Goal: Task Accomplishment & Management: Complete application form

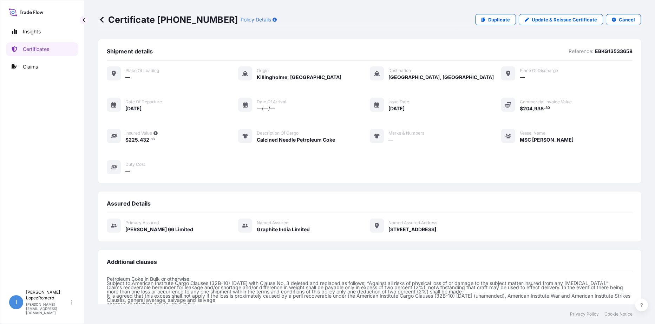
scroll to position [141, 0]
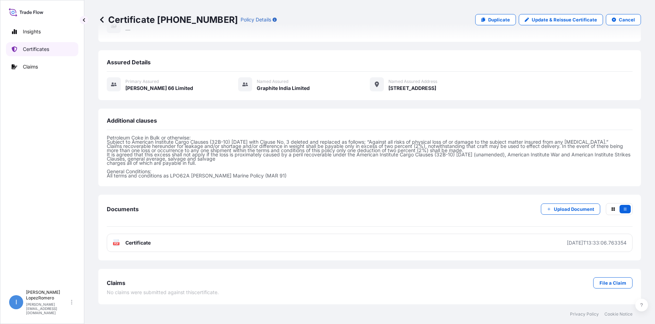
click at [40, 50] on p "Certificates" at bounding box center [36, 49] width 26 height 7
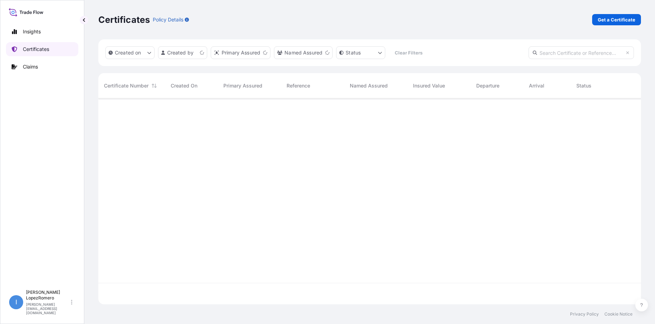
scroll to position [204, 538]
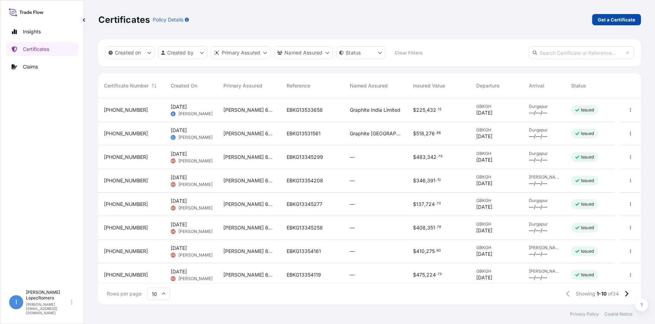
click at [620, 16] on p "Get a Certificate" at bounding box center [617, 19] width 38 height 7
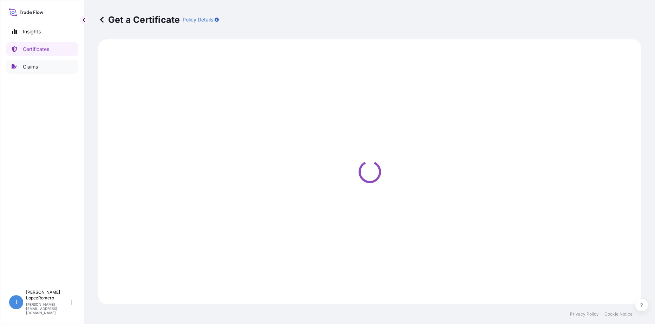
select select "Barge"
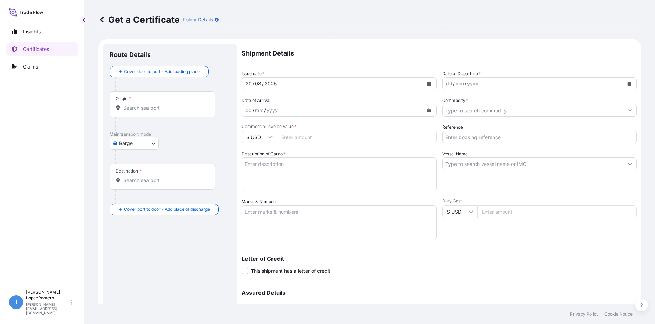
click at [160, 109] on input "Origin *" at bounding box center [164, 107] width 83 height 7
click at [133, 105] on input "Origin * Please select an origin" at bounding box center [164, 107] width 83 height 7
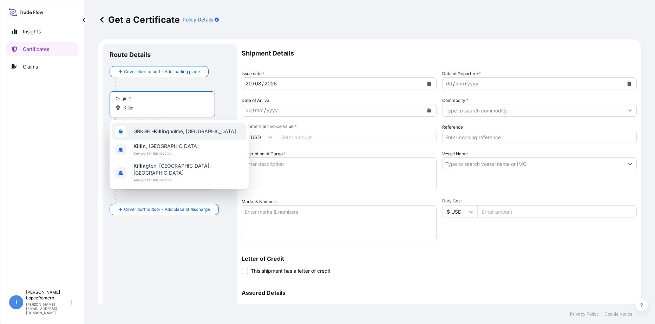
click at [182, 129] on span "GBKGH - Killin gholme, [GEOGRAPHIC_DATA]" at bounding box center [185, 131] width 103 height 7
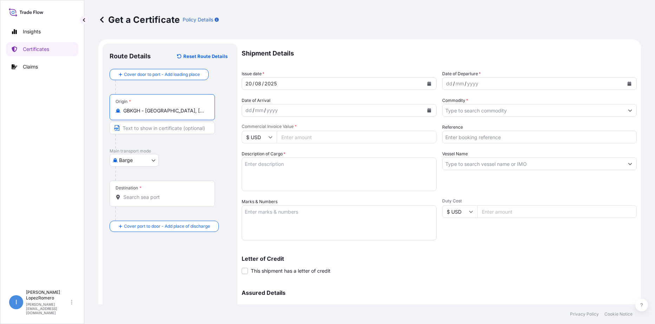
type input "GBKGH - [GEOGRAPHIC_DATA], [GEOGRAPHIC_DATA]"
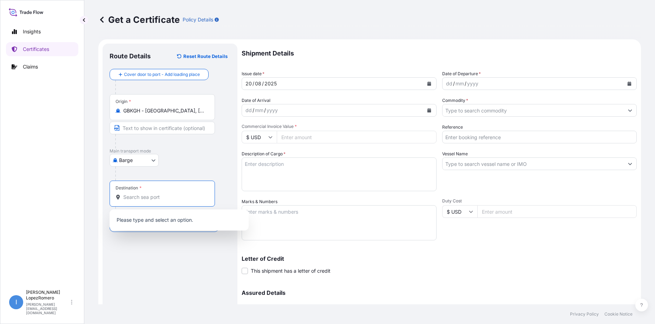
click at [143, 197] on input "Destination *" at bounding box center [164, 197] width 83 height 7
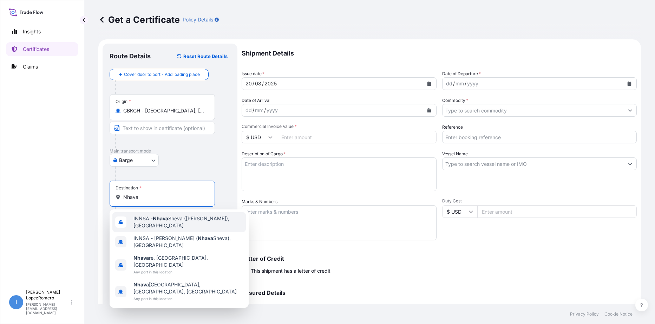
click at [177, 223] on span "INNSA - [GEOGRAPHIC_DATA] ([PERSON_NAME]), [GEOGRAPHIC_DATA]" at bounding box center [189, 222] width 110 height 14
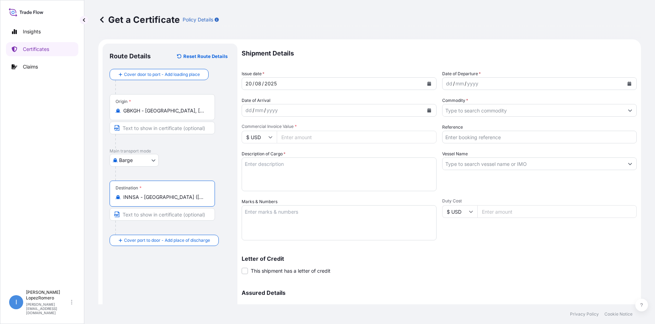
click at [155, 195] on input "INNSA - [GEOGRAPHIC_DATA] ([PERSON_NAME]), [GEOGRAPHIC_DATA]" at bounding box center [164, 197] width 83 height 7
type input "INNSA - [GEOGRAPHIC_DATA] ([PERSON_NAME]), [GEOGRAPHIC_DATA]"
click at [501, 84] on div "dd / mm / yyyy" at bounding box center [534, 83] width 182 height 13
click at [461, 84] on div "mm" at bounding box center [460, 83] width 10 height 8
click at [445, 83] on div "dd / mm / yyyy" at bounding box center [534, 83] width 182 height 13
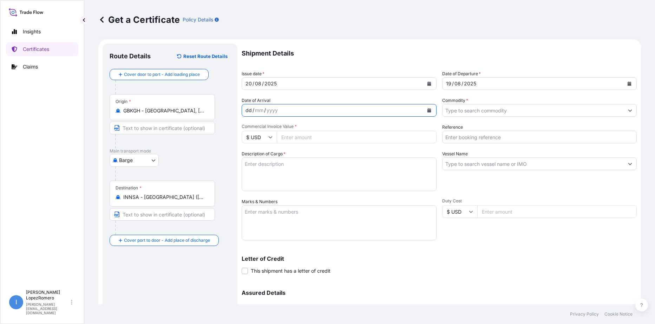
click at [294, 111] on div "dd / mm / yyyy" at bounding box center [333, 110] width 182 height 13
click at [321, 136] on input "Commercial Invoice Value *" at bounding box center [357, 137] width 160 height 13
click at [304, 133] on input "Commercial Invoice Value *" at bounding box center [357, 137] width 160 height 13
paste input "347746.50"
type input "347746.50"
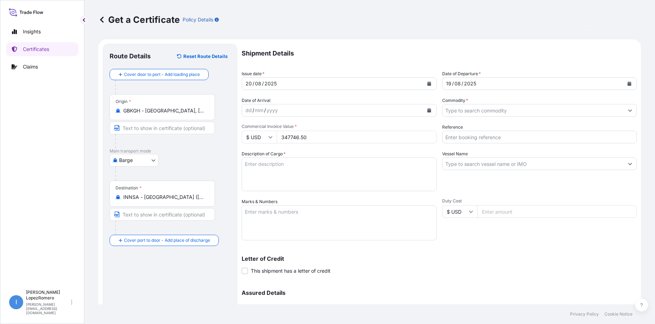
click at [571, 255] on div "Letter of Credit This shipment has a letter of credit Letter of credit * Letter…" at bounding box center [439, 260] width 395 height 27
click at [469, 139] on input "Reference" at bounding box center [539, 137] width 195 height 13
click at [471, 137] on input "Reference" at bounding box center [539, 137] width 195 height 13
paste input "EBKG13531660"
type input "EBKG13531660"
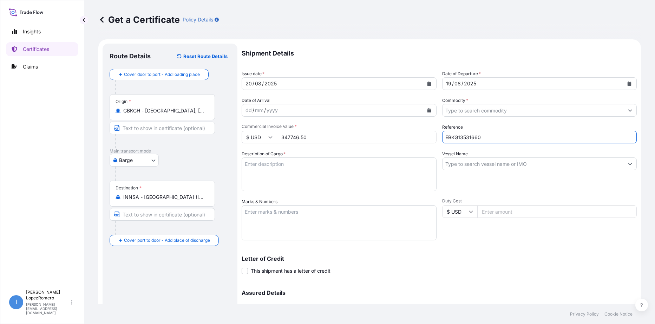
click at [531, 254] on div "Letter of Credit This shipment has a letter of credit Letter of credit * Letter…" at bounding box center [439, 260] width 395 height 27
click at [486, 163] on input "Vessel Name" at bounding box center [534, 163] width 182 height 13
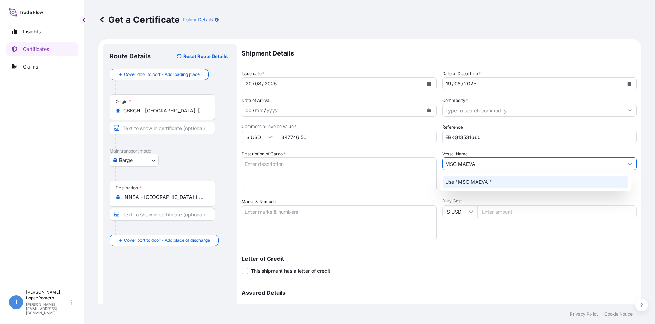
type input "MSC MAEVA"
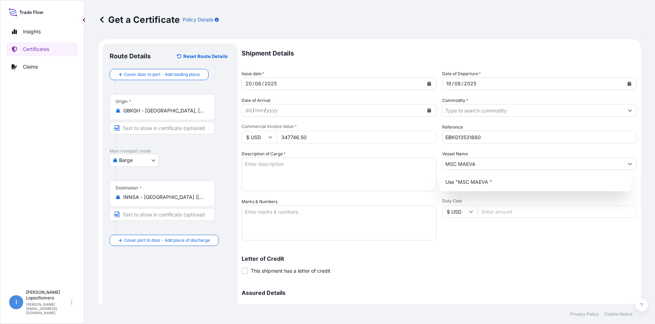
click at [489, 240] on div "Shipment Details Issue date * [DATE] Date of Departure * [DATE] Date of Arrival…" at bounding box center [439, 198] width 395 height 308
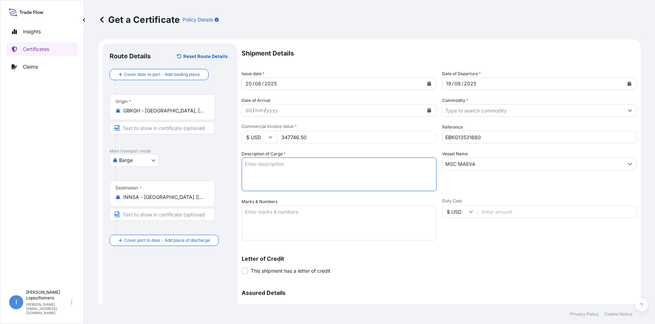
click at [295, 176] on textarea "Description of Cargo *" at bounding box center [339, 174] width 195 height 34
click at [285, 165] on textarea "Description of Cargo *" at bounding box center [339, 174] width 195 height 34
paste textarea "Calcined Needle Petroleum Coke"
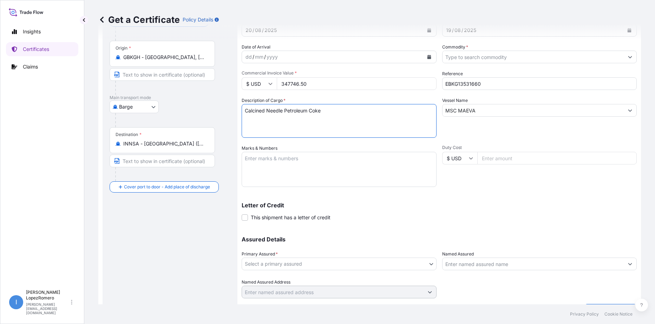
scroll to position [70, 0]
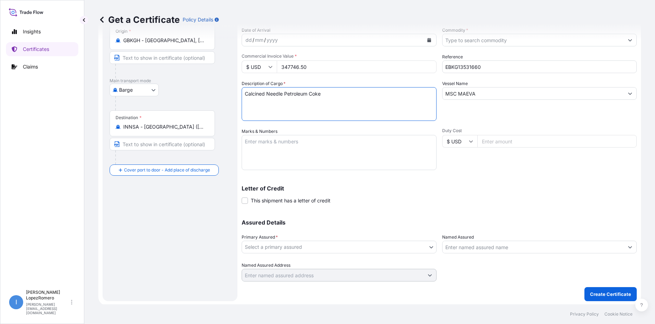
type textarea "Calcined Needle Petroleum Coke"
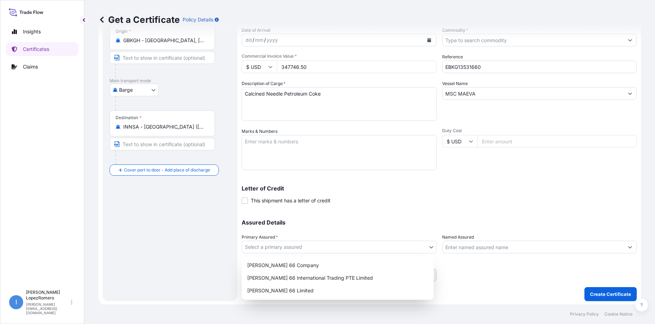
click at [390, 246] on body "Insights Certificates Claims I [PERSON_NAME] [PERSON_NAME][EMAIL_ADDRESS][DOMAI…" at bounding box center [327, 162] width 655 height 324
click at [280, 290] on div "[PERSON_NAME] 66 Limited" at bounding box center [338, 290] width 187 height 13
select select "31939"
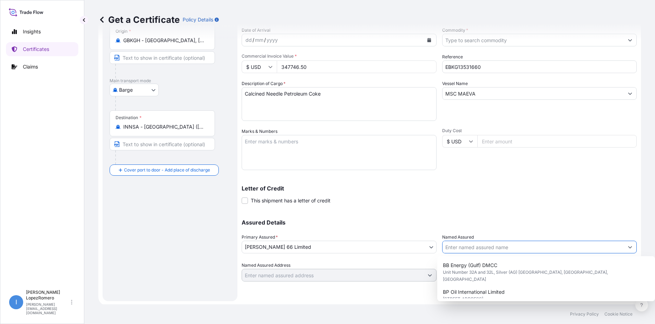
click at [469, 248] on input "Named Assured" at bounding box center [534, 247] width 182 height 13
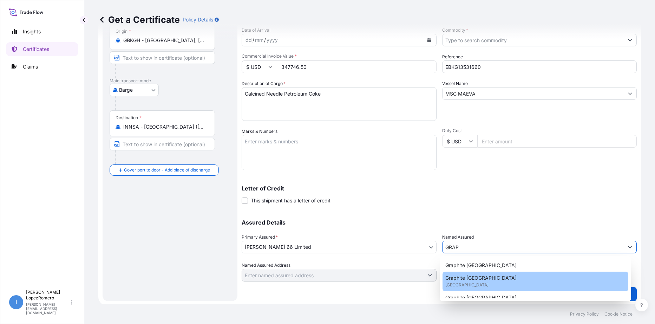
scroll to position [32, 0]
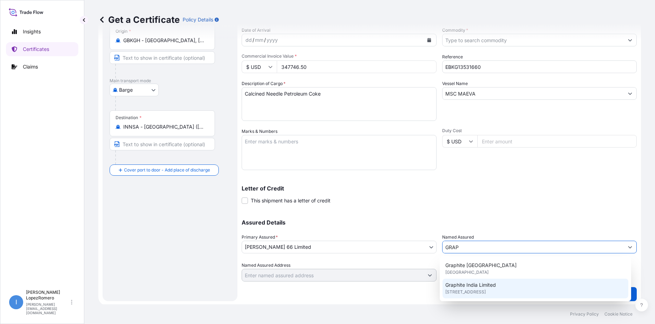
click at [486, 292] on span "[STREET_ADDRESS]" at bounding box center [465, 291] width 40 height 7
type input "Graphite India Limited"
type input "[STREET_ADDRESS]"
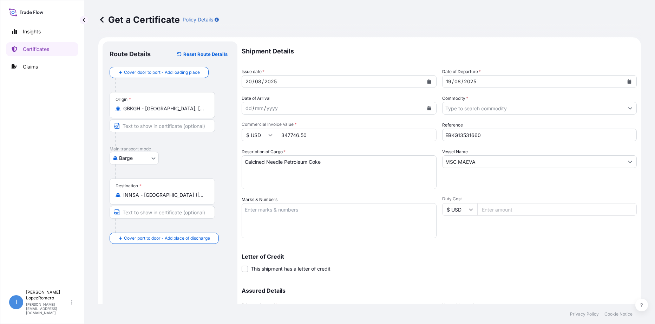
scroll to position [0, 0]
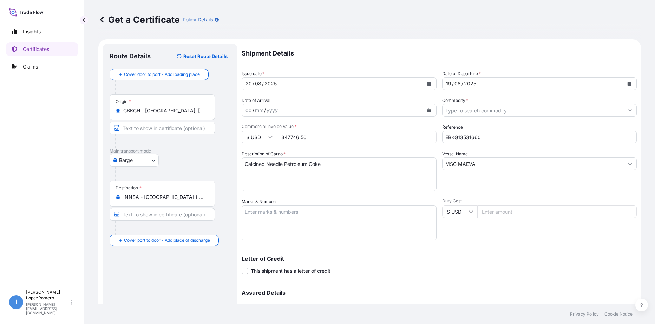
type input "Graphite India Limited"
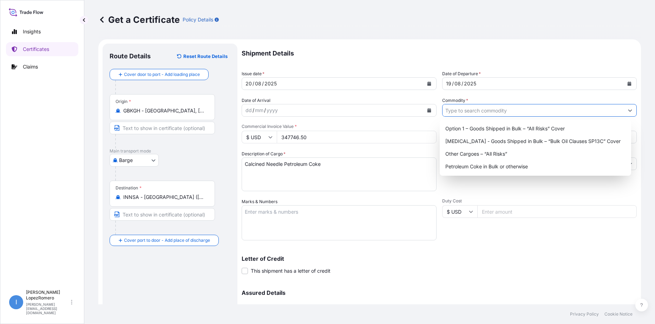
click at [627, 111] on button "Show suggestions" at bounding box center [630, 110] width 13 height 13
click at [501, 168] on div "Petroleum Coke in Bulk or otherwise" at bounding box center [536, 166] width 186 height 13
type input "Petroleum Coke in Bulk or otherwise"
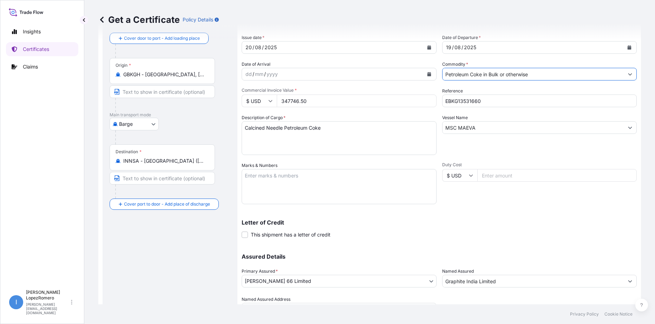
scroll to position [71, 0]
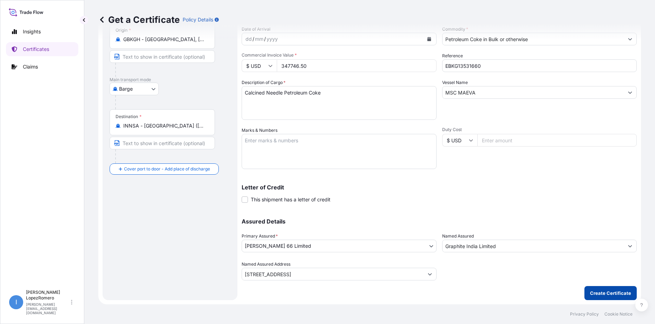
click at [603, 294] on p "Create Certificate" at bounding box center [610, 292] width 41 height 7
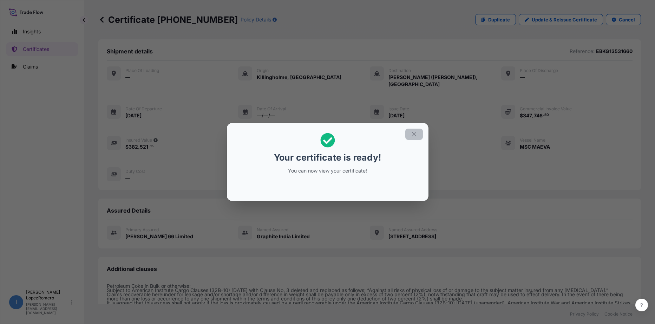
click at [412, 134] on icon "button" at bounding box center [414, 134] width 6 height 6
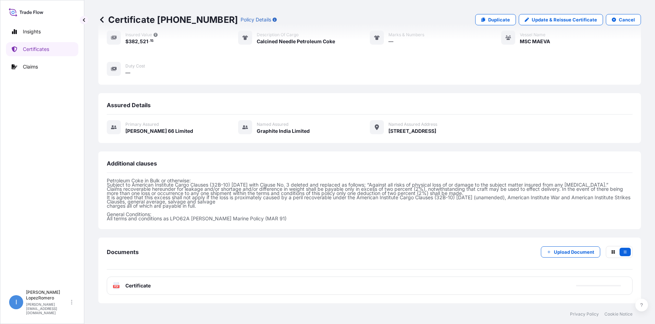
scroll to position [141, 0]
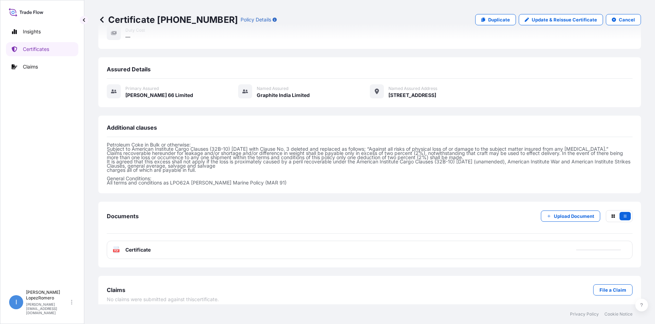
click at [303, 243] on div "PDF Certificate" at bounding box center [370, 250] width 526 height 18
click at [566, 213] on p "Upload Document" at bounding box center [574, 216] width 40 height 7
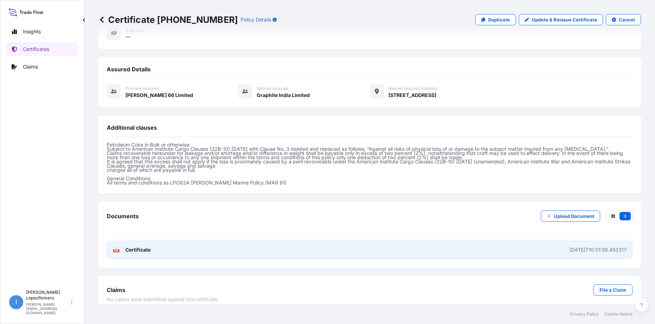
click at [146, 246] on span "Certificate" at bounding box center [137, 249] width 25 height 7
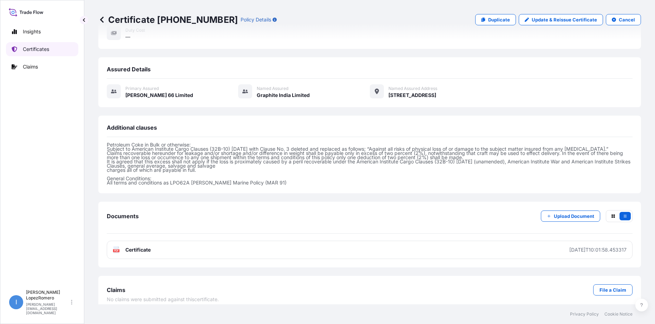
click at [40, 51] on p "Certificates" at bounding box center [36, 49] width 26 height 7
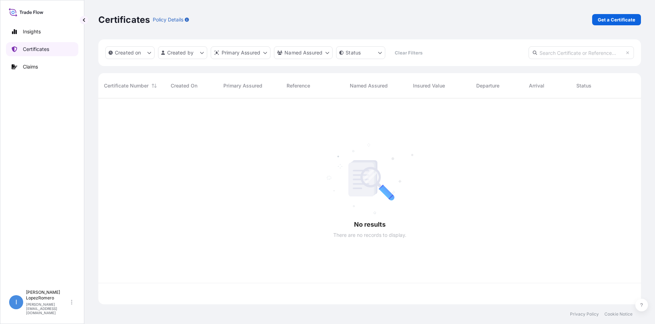
scroll to position [204, 538]
click at [611, 17] on p "Get a Certificate" at bounding box center [617, 19] width 38 height 7
select select "Barge"
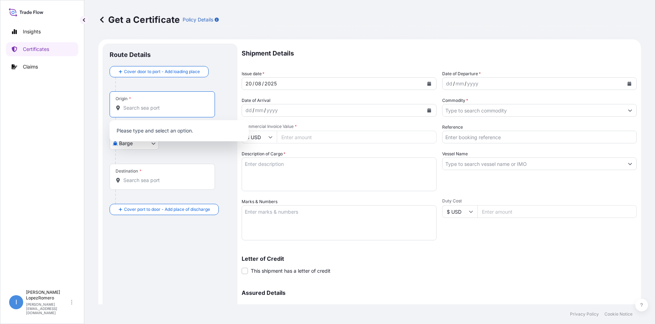
click at [148, 110] on input "Origin *" at bounding box center [164, 107] width 83 height 7
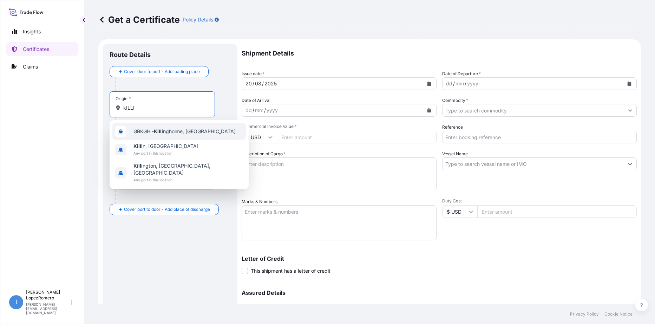
click at [187, 134] on span "GBKGH - Killi ngholme, [GEOGRAPHIC_DATA]" at bounding box center [185, 131] width 102 height 7
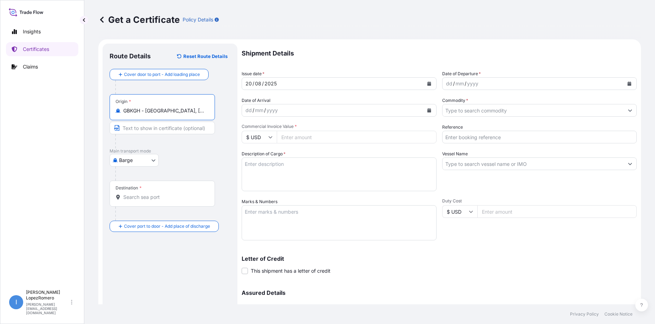
type input "GBKGH - [GEOGRAPHIC_DATA], [GEOGRAPHIC_DATA]"
click at [143, 197] on input "Destination *" at bounding box center [164, 197] width 83 height 7
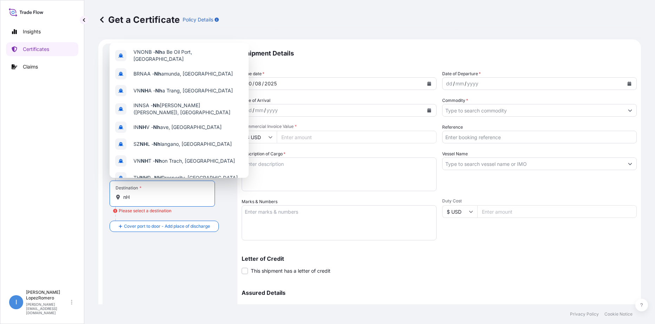
click at [136, 199] on input "nH" at bounding box center [164, 197] width 83 height 7
type input "n"
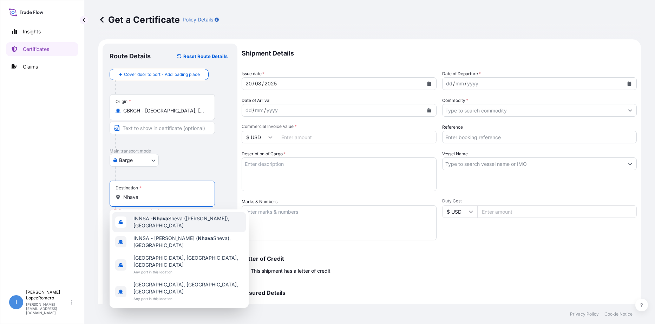
click at [188, 227] on span "INNSA - [GEOGRAPHIC_DATA] ([PERSON_NAME]), [GEOGRAPHIC_DATA]" at bounding box center [189, 222] width 110 height 14
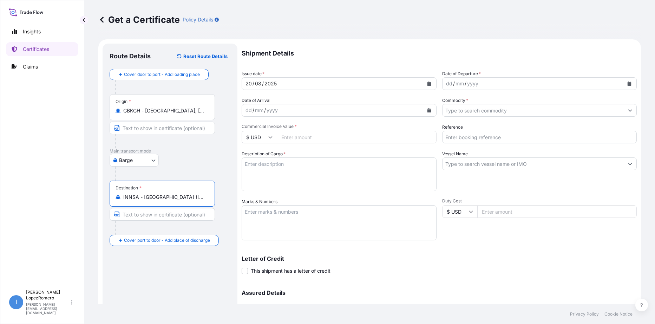
type input "INNSA - [GEOGRAPHIC_DATA] ([PERSON_NAME]), [GEOGRAPHIC_DATA]"
click at [491, 82] on div "dd / mm / yyyy" at bounding box center [534, 83] width 182 height 13
click at [467, 86] on div "yyyy" at bounding box center [473, 83] width 13 height 8
click at [455, 85] on div "mm" at bounding box center [460, 83] width 10 height 8
click at [446, 81] on div "dd" at bounding box center [449, 83] width 8 height 8
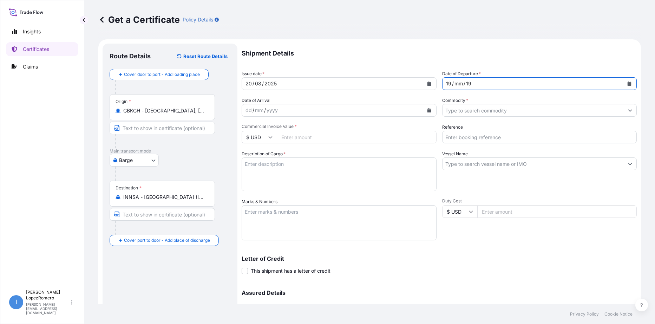
click at [455, 84] on div "mm" at bounding box center [459, 83] width 10 height 8
drag, startPoint x: 451, startPoint y: 85, endPoint x: 472, endPoint y: 85, distance: 20.4
click at [472, 85] on div "19 / mm / 19" at bounding box center [534, 83] width 182 height 13
drag, startPoint x: 453, startPoint y: 83, endPoint x: 461, endPoint y: 84, distance: 8.1
click at [461, 84] on div "19 / mm / 19" at bounding box center [534, 83] width 182 height 13
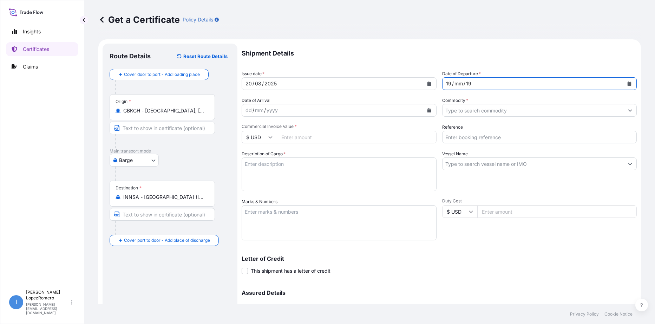
click at [466, 84] on div "19" at bounding box center [469, 83] width 7 height 8
click at [460, 84] on div "mm" at bounding box center [459, 83] width 10 height 8
drag, startPoint x: 460, startPoint y: 84, endPoint x: 454, endPoint y: 83, distance: 6.8
click at [454, 83] on div "mm" at bounding box center [459, 83] width 10 height 8
click at [473, 83] on div "19 / 08 / 19" at bounding box center [534, 83] width 182 height 13
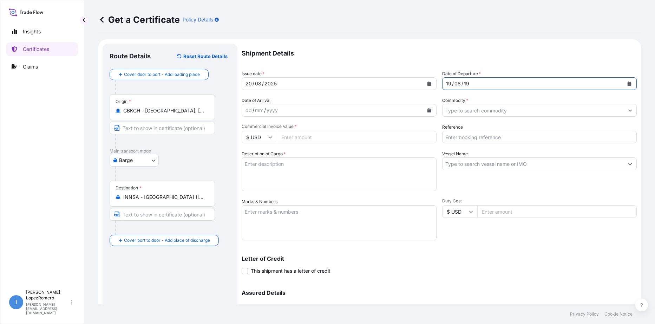
drag, startPoint x: 462, startPoint y: 83, endPoint x: 469, endPoint y: 85, distance: 7.7
click at [469, 85] on div "19 / 08 / 19" at bounding box center [534, 83] width 182 height 13
click at [464, 84] on div "19 / 08 / 19" at bounding box center [534, 83] width 182 height 13
click at [463, 86] on div "19" at bounding box center [466, 83] width 7 height 8
click at [462, 84] on div "19 / 08 / 19" at bounding box center [534, 83] width 182 height 13
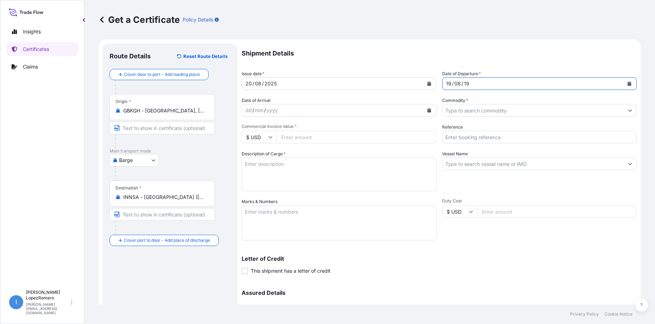
click at [463, 84] on div "19" at bounding box center [466, 83] width 7 height 8
click at [266, 109] on div "yyyy" at bounding box center [272, 110] width 13 height 8
click at [319, 136] on input "Commercial Invoice Value *" at bounding box center [357, 137] width 160 height 13
click at [296, 137] on input "Commercial Invoice Value *" at bounding box center [357, 137] width 160 height 13
paste input "335083.50"
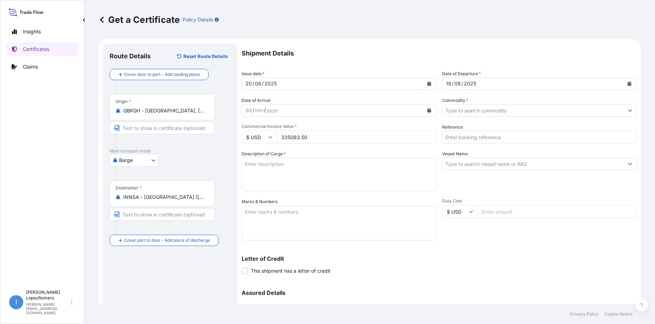
type input "335083.50"
click at [272, 167] on textarea "Description of Cargo *" at bounding box center [339, 174] width 195 height 34
click at [255, 167] on textarea "Description of Cargo *" at bounding box center [339, 174] width 195 height 34
paste textarea "Calcined Needle Petroleum Coke"
type textarea "Calcined Needle Petroleum Coke"
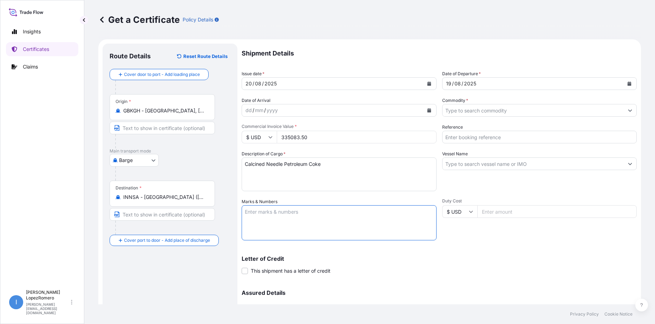
click at [267, 216] on textarea "Marks & Numbers" at bounding box center [339, 222] width 195 height 35
click at [480, 138] on input "Reference" at bounding box center [539, 137] width 195 height 13
click at [458, 136] on input "Reference" at bounding box center [539, 137] width 195 height 13
paste input "EBKG13531708"
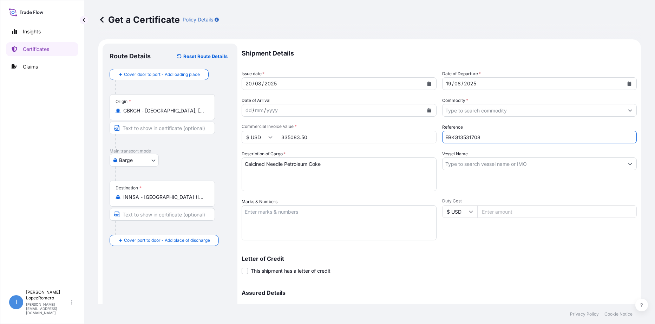
type input "EBKG13531708"
click at [488, 169] on input "Vessel Name" at bounding box center [534, 163] width 182 height 13
click at [452, 165] on input "Vessel Name" at bounding box center [534, 163] width 182 height 13
paste input "MSC MAEVA"
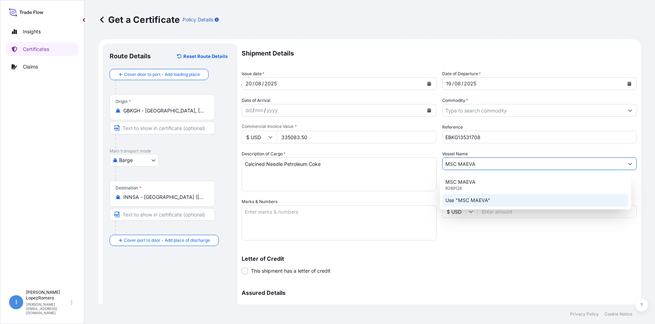
type input "MSC MAEVA"
click at [491, 240] on div "Duty Cost $ USD" at bounding box center [539, 219] width 195 height 42
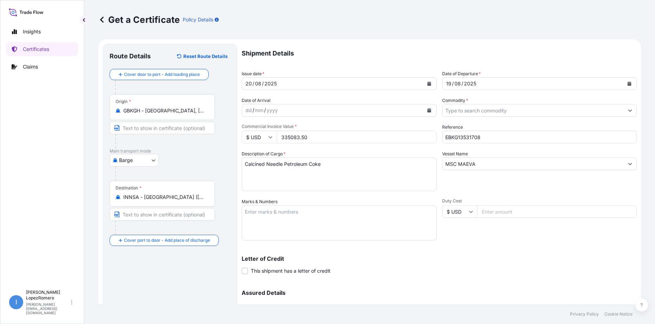
click at [294, 215] on textarea "Marks & Numbers" at bounding box center [339, 222] width 195 height 35
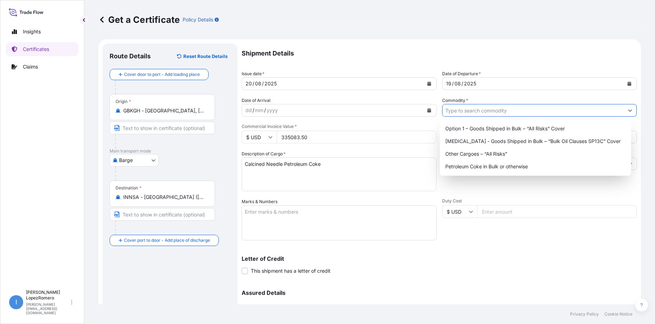
click at [522, 111] on input "Commodity *" at bounding box center [534, 110] width 182 height 13
click at [505, 169] on div "Petroleum Coke in Bulk or otherwise" at bounding box center [536, 166] width 186 height 13
type input "Petroleum Coke in Bulk or otherwise"
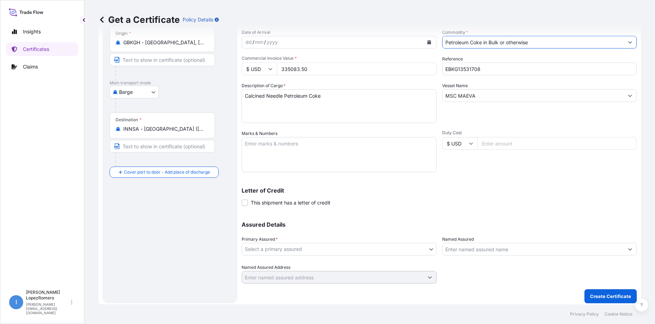
scroll to position [71, 0]
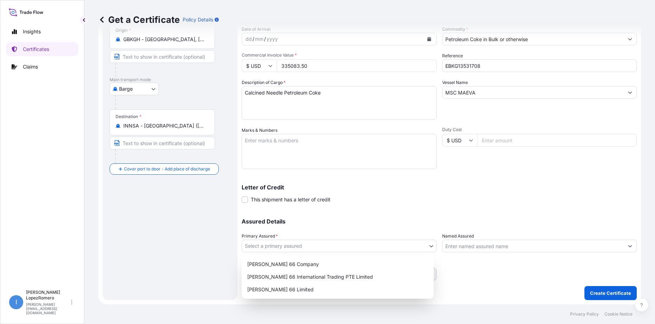
click at [332, 246] on body "Insights Certificates Claims I [PERSON_NAME] [PERSON_NAME][EMAIL_ADDRESS][DOMAI…" at bounding box center [327, 162] width 655 height 324
click at [290, 288] on div "[PERSON_NAME] 66 Limited" at bounding box center [338, 289] width 187 height 13
select select "31939"
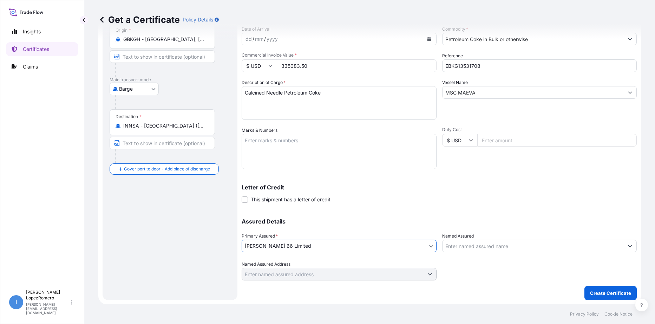
click at [525, 249] on input "Named Assured" at bounding box center [534, 246] width 182 height 13
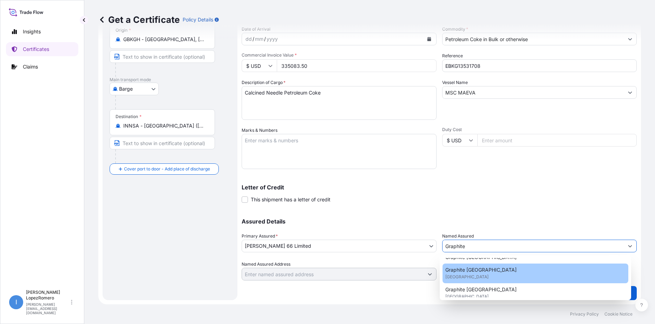
scroll to position [32, 0]
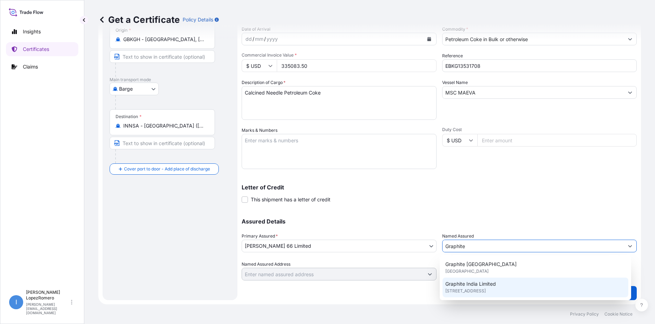
click at [503, 284] on div "Graphite India Limited [STREET_ADDRESS]" at bounding box center [536, 288] width 186 height 20
type input "Graphite India Limited"
type input "[STREET_ADDRESS]"
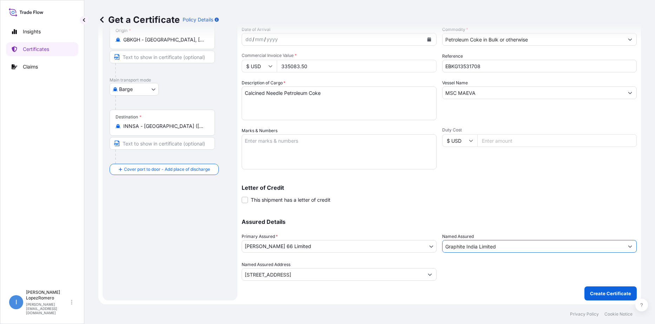
scroll to position [71, 0]
type input "Graphite India Limited"
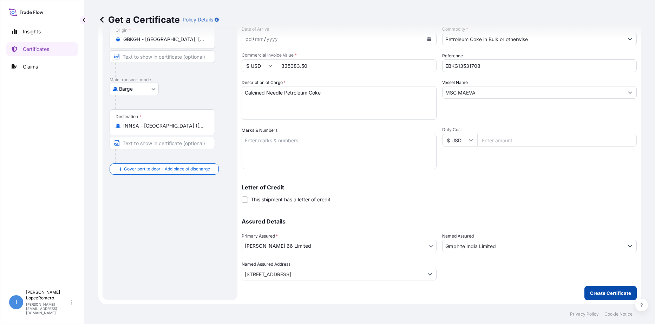
click at [597, 294] on p "Create Certificate" at bounding box center [610, 292] width 41 height 7
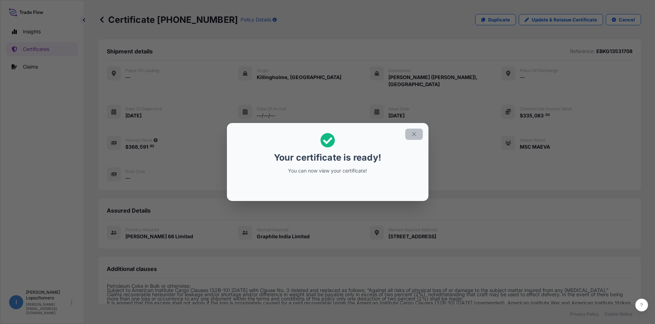
click at [414, 135] on icon "button" at bounding box center [414, 134] width 6 height 6
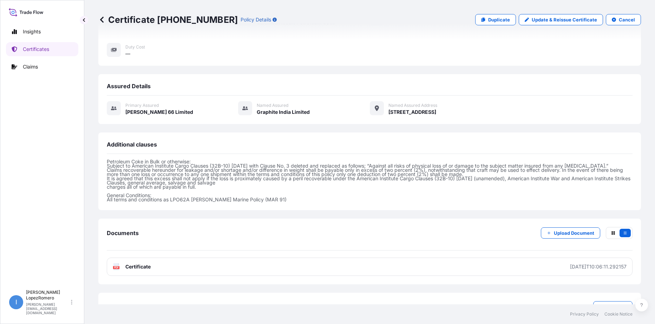
scroll to position [141, 0]
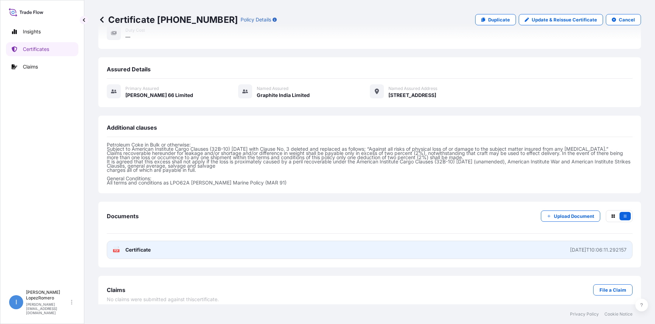
click at [296, 241] on link "PDF Certificate [DATE]T10:06:11.292157" at bounding box center [370, 250] width 526 height 18
